Goal: Transaction & Acquisition: Purchase product/service

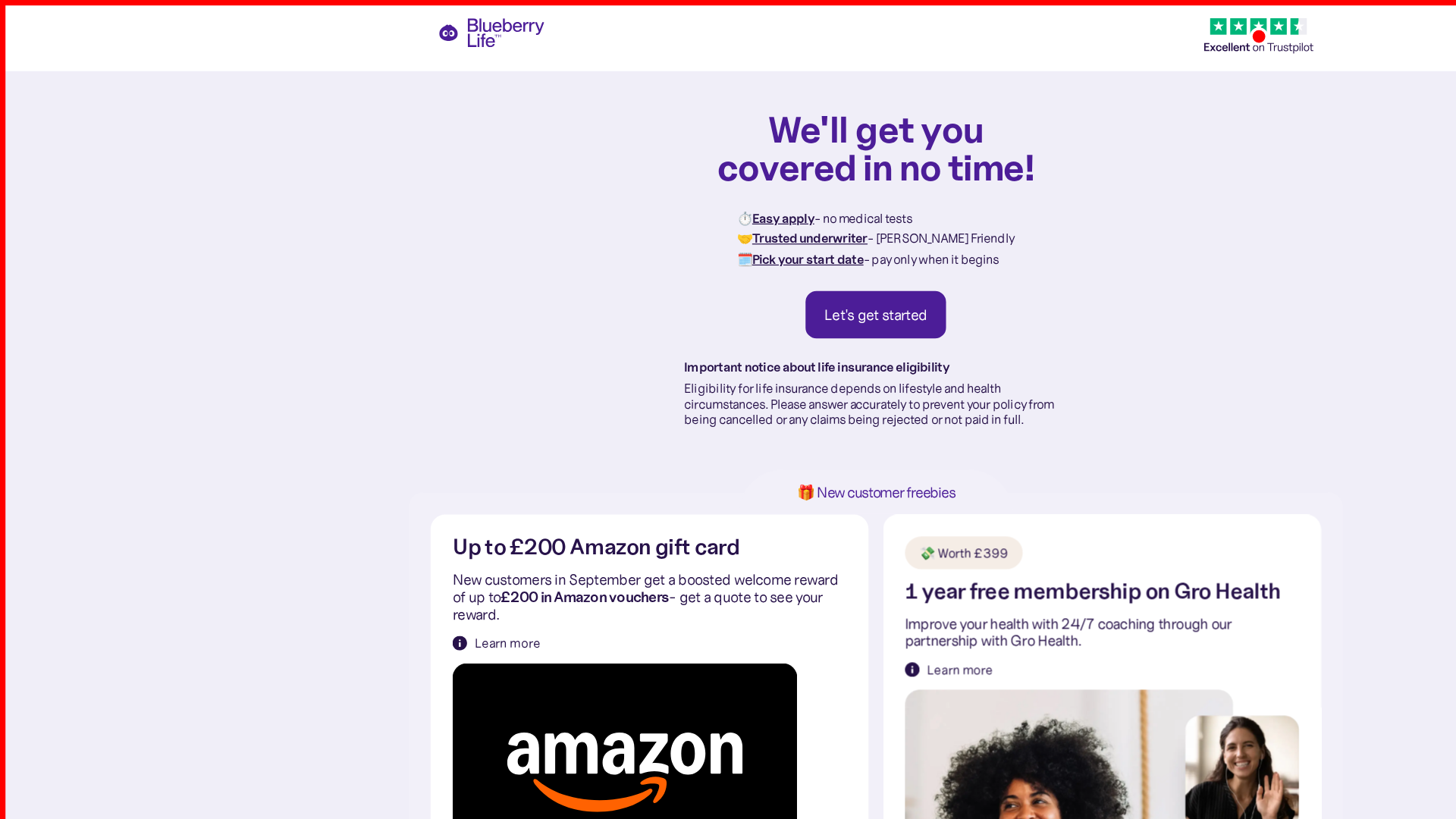
click at [728, 262] on div "Let's get started" at bounding box center [728, 261] width 86 height 15
click at [803, 460] on div "💸 Worth £399" at bounding box center [801, 459] width 74 height 15
click at [519, 639] on img at bounding box center [519, 639] width 287 height 174
click at [797, 557] on div "Learn more" at bounding box center [797, 556] width 54 height 15
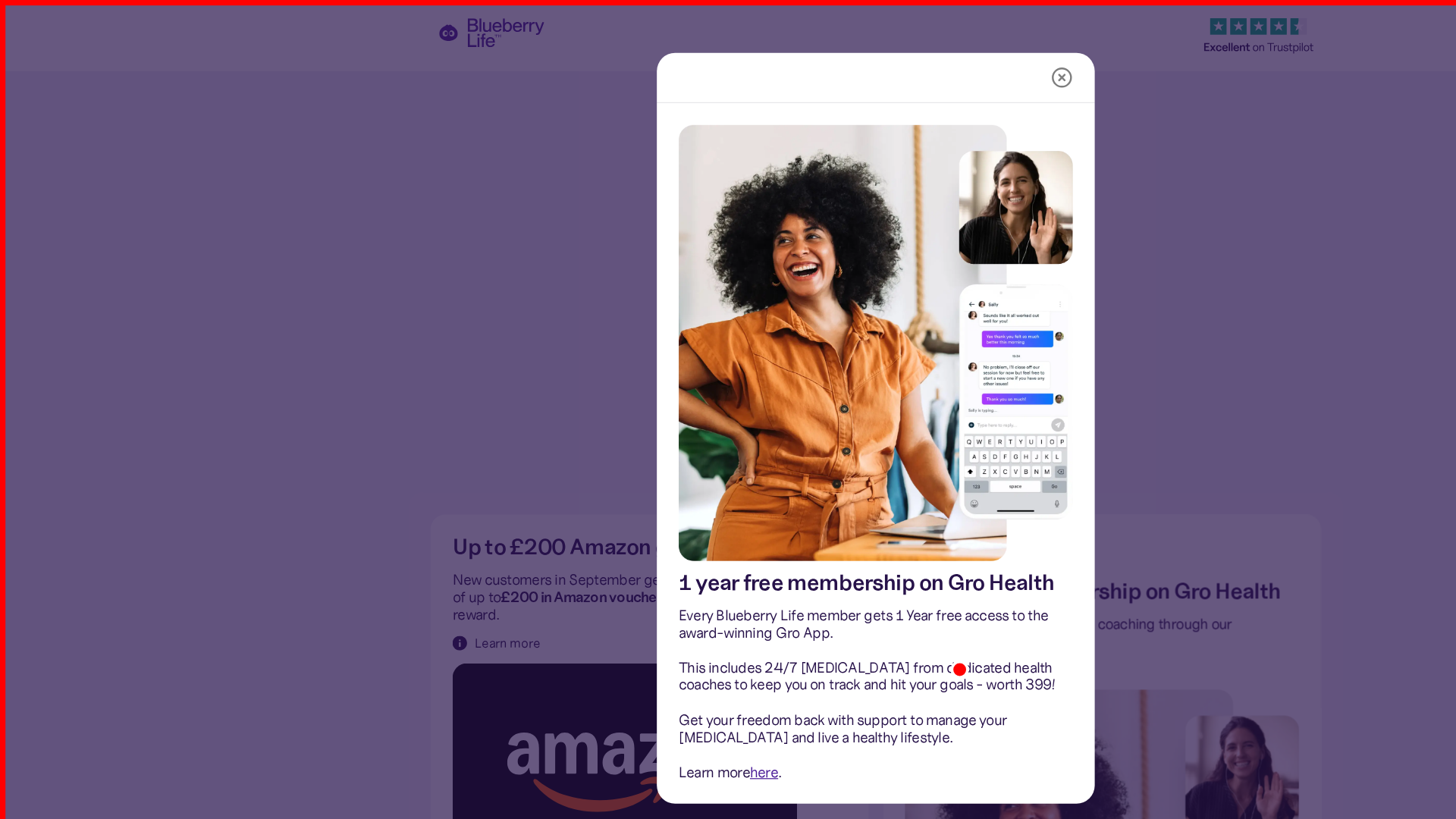
click at [728, 286] on img at bounding box center [727, 285] width 328 height 363
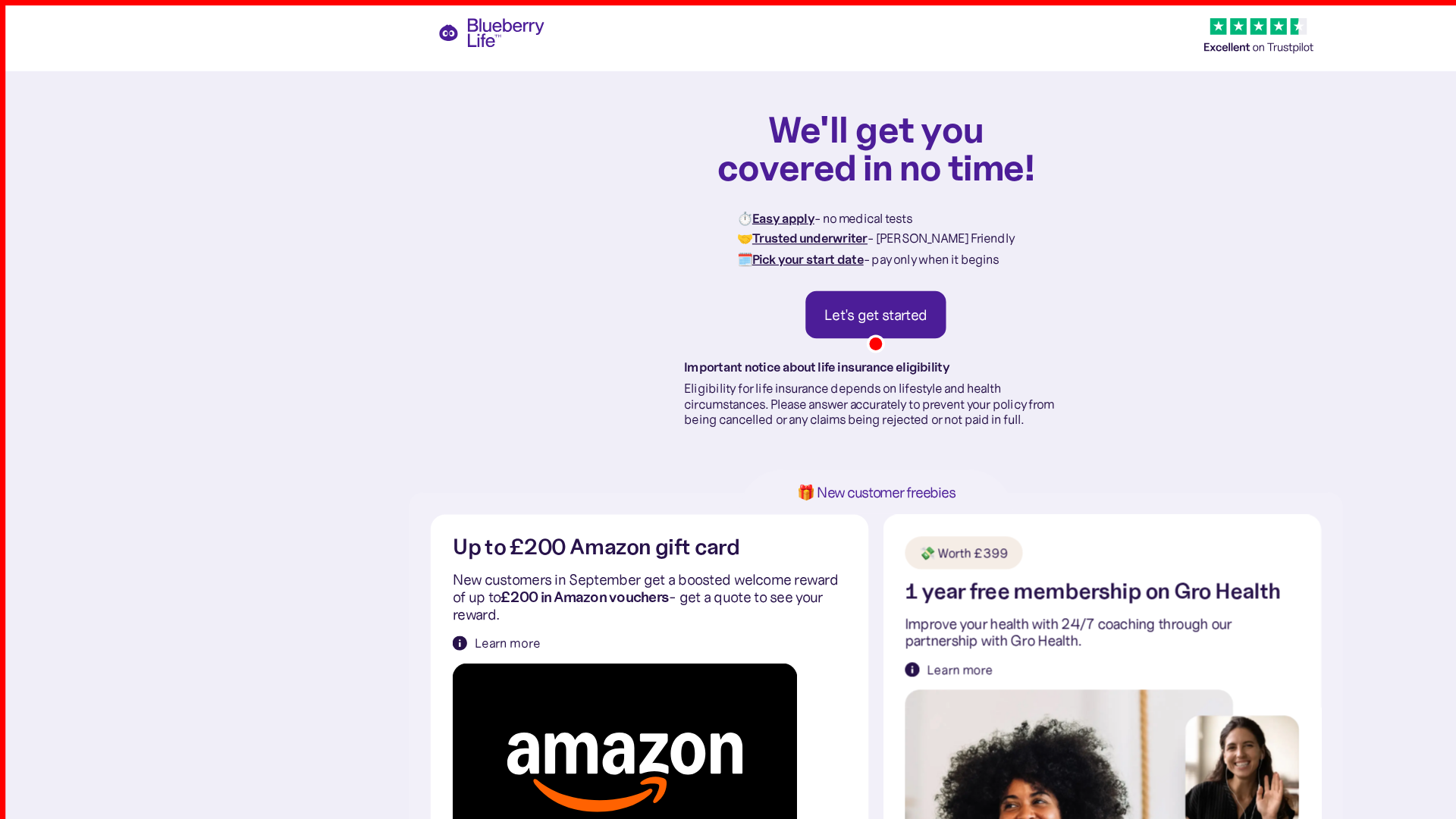
click at [916, 756] on img at bounding box center [915, 755] width 328 height 363
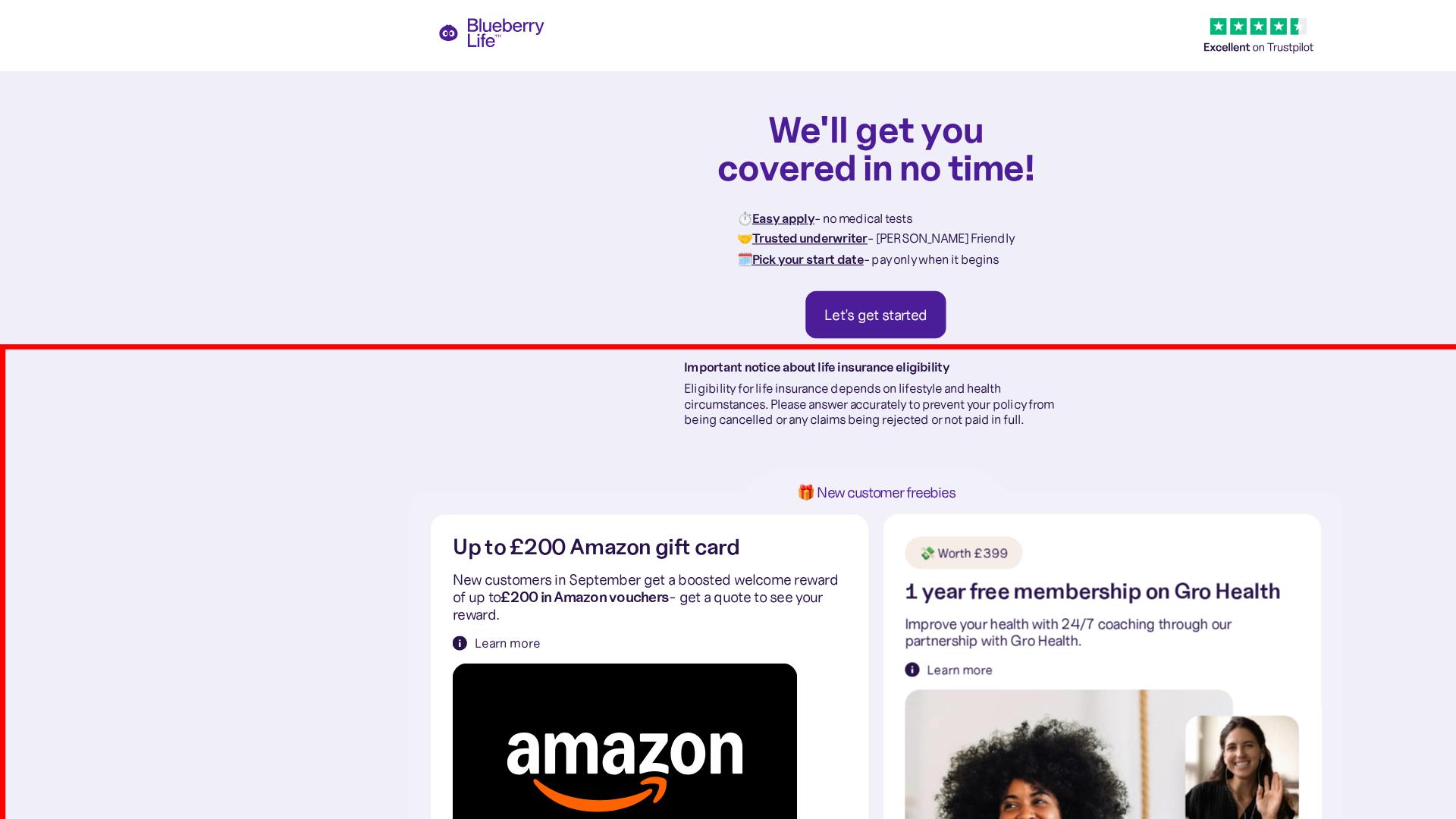
click at [422, 535] on div "Learn more" at bounding box center [421, 535] width 54 height 15
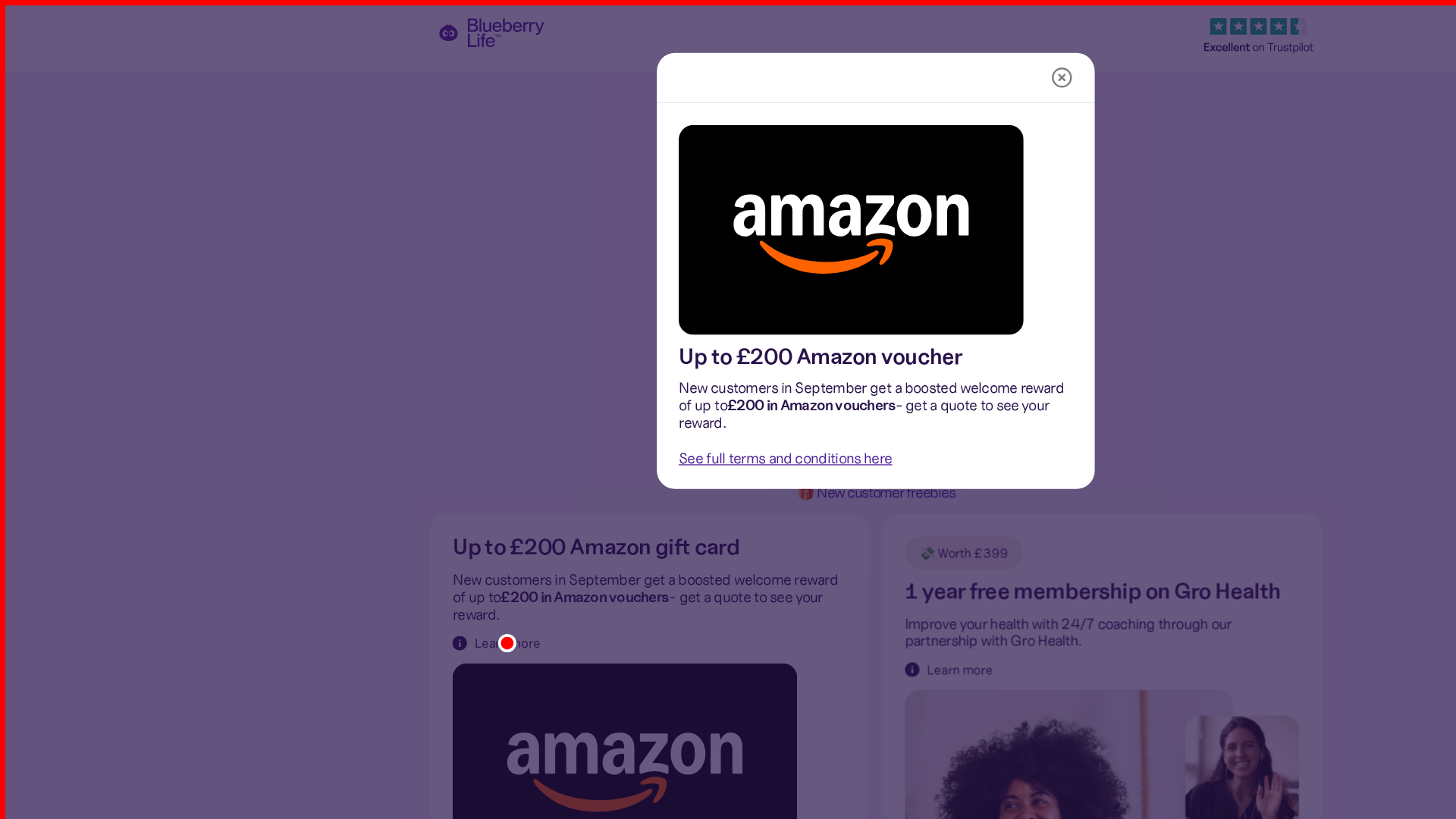
click at [708, 191] on img at bounding box center [707, 191] width 287 height 174
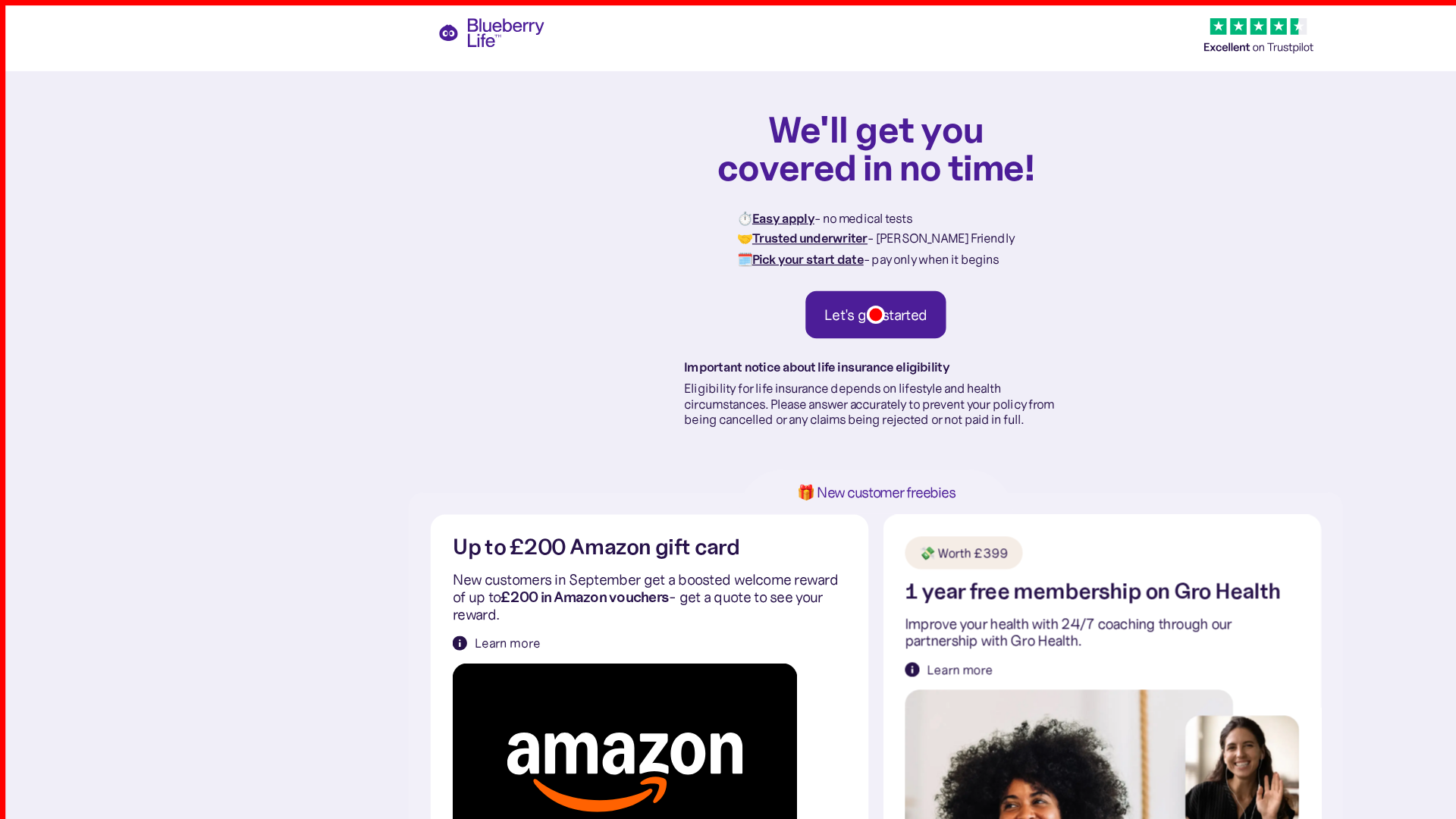
click at [728, 123] on h1 "We'll get you covered in no time!" at bounding box center [727, 123] width 265 height 64
click at [495, 456] on h2 "Up to £200 Amazon gift card" at bounding box center [495, 455] width 239 height 19
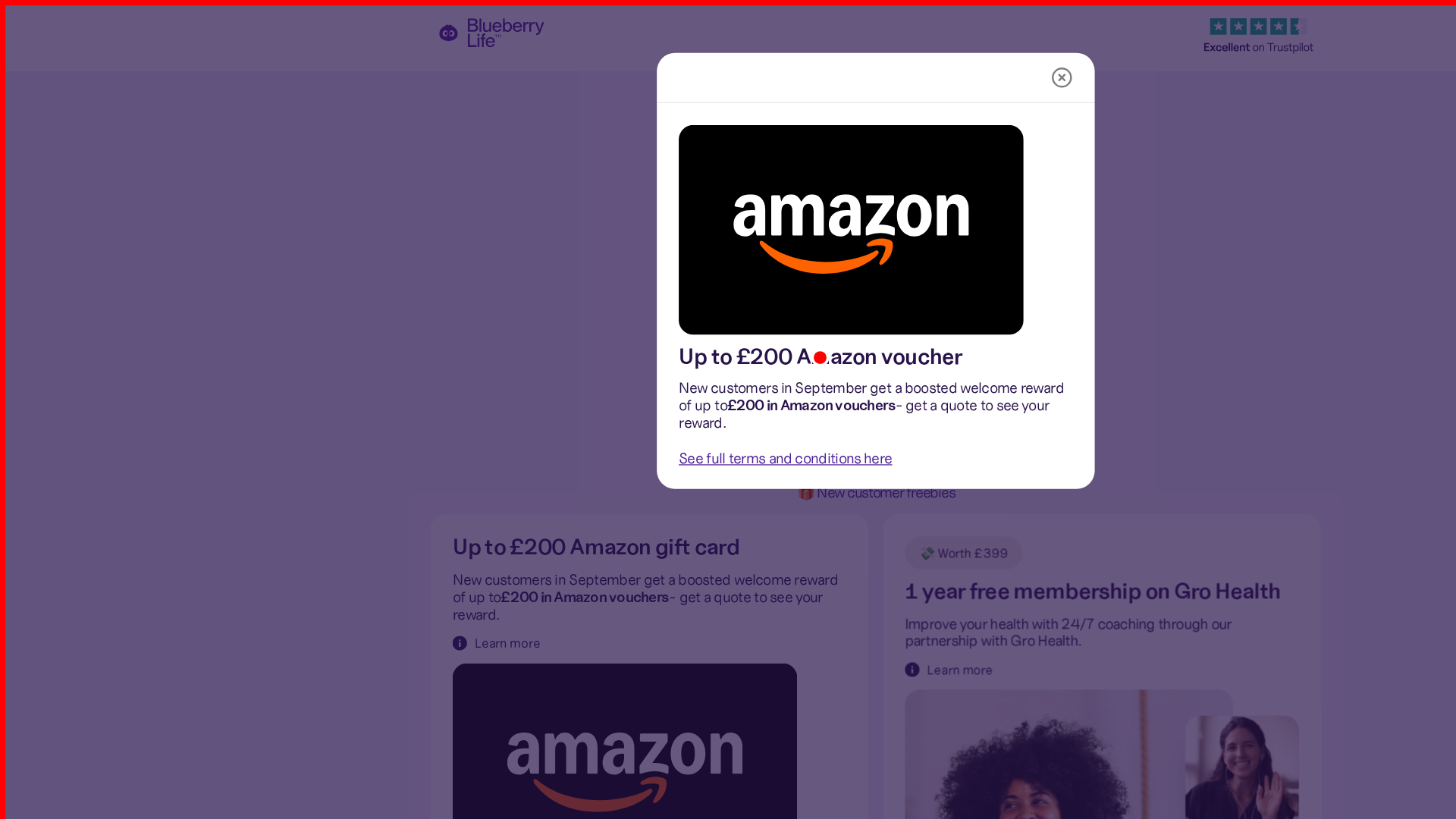
click at [682, 298] on h1 "Up to £200 Amazon voucher" at bounding box center [682, 297] width 236 height 19
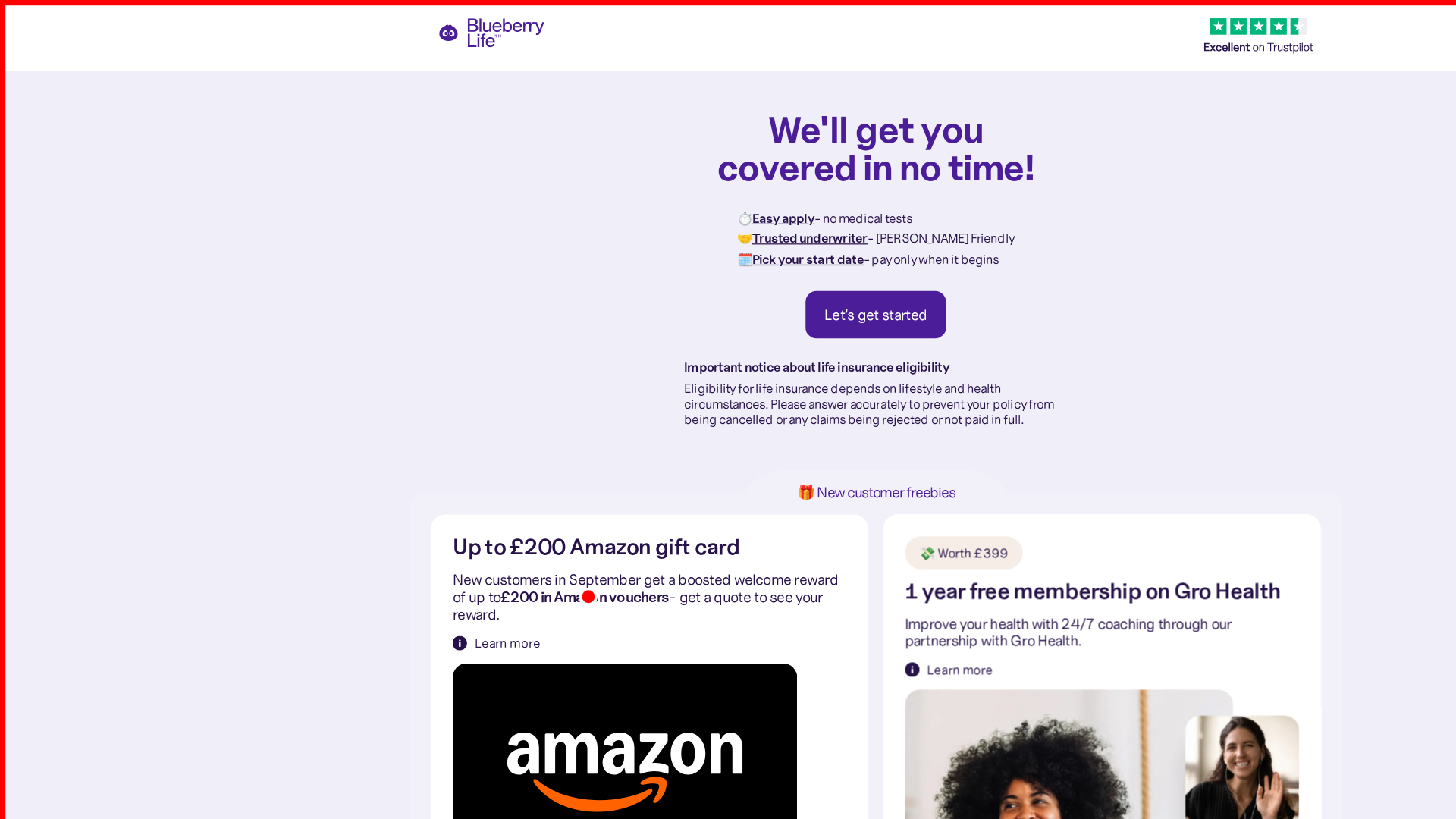
click at [489, 497] on strong "£200 in Amazon vouchers" at bounding box center [487, 496] width 140 height 15
click at [906, 492] on h2 "1 year free membership on Gro Health" at bounding box center [908, 491] width 313 height 19
click at [728, 691] on div "Up to £200 Amazon gift card New customers in September get a boosted welcome re…" at bounding box center [728, 691] width 777 height 563
click at [728, 199] on p "⏱️ Easy apply - no medical tests 🤝 Trusted underwriter - [PERSON_NAME] Friendly…" at bounding box center [728, 198] width 231 height 51
click at [728, 336] on p "Eligibility for life insurance depends on lifestyle and health circumstances. P…" at bounding box center [728, 336] width 319 height 38
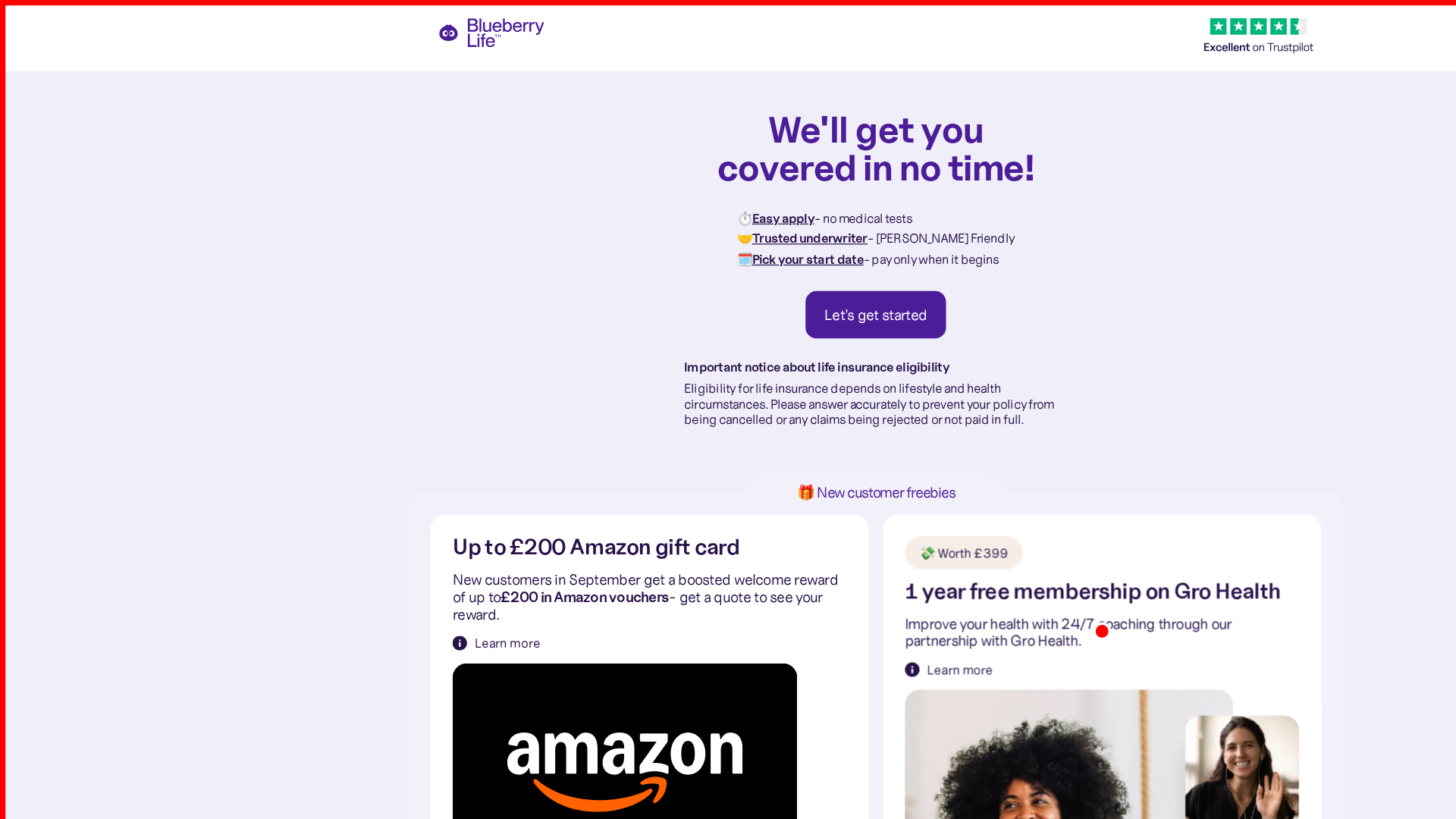
click at [916, 525] on p "Improve your health with 24/7 coaching through our partnership with Gro Health." at bounding box center [915, 526] width 328 height 28
